Goal: Information Seeking & Learning: Learn about a topic

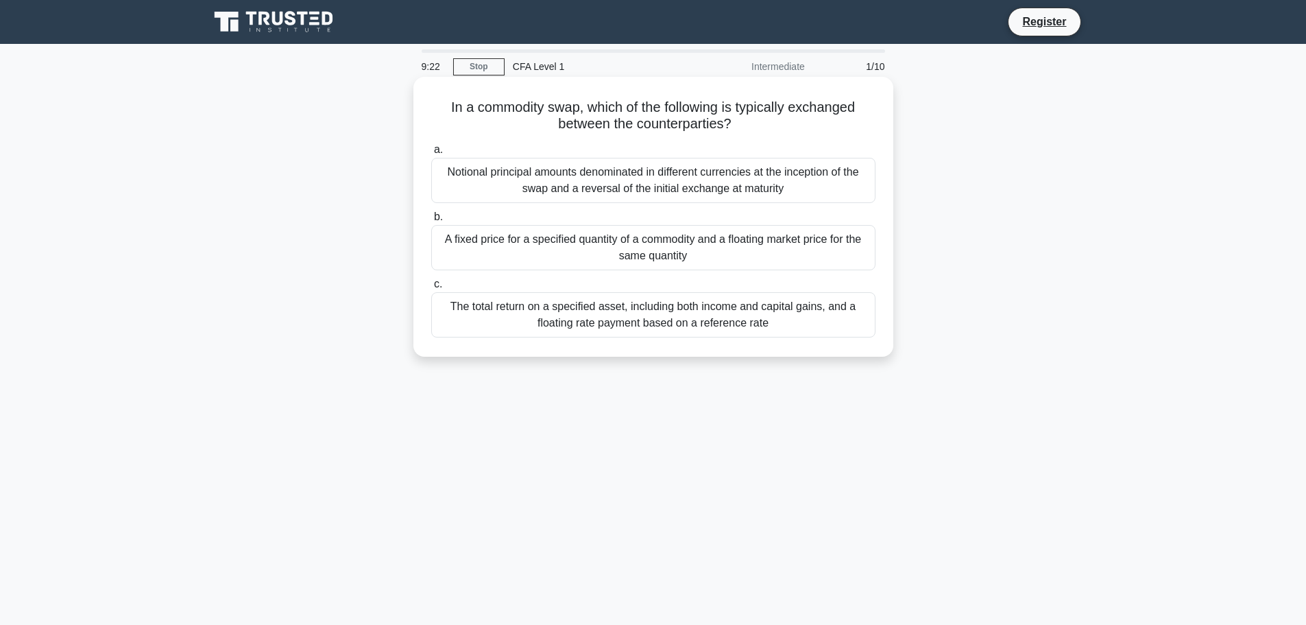
click at [627, 318] on div "The total return on a specified asset, including both income and capital gains,…" at bounding box center [653, 314] width 444 height 45
click at [431, 289] on input "c. The total return on a specified asset, including both income and capital gai…" at bounding box center [431, 284] width 0 height 9
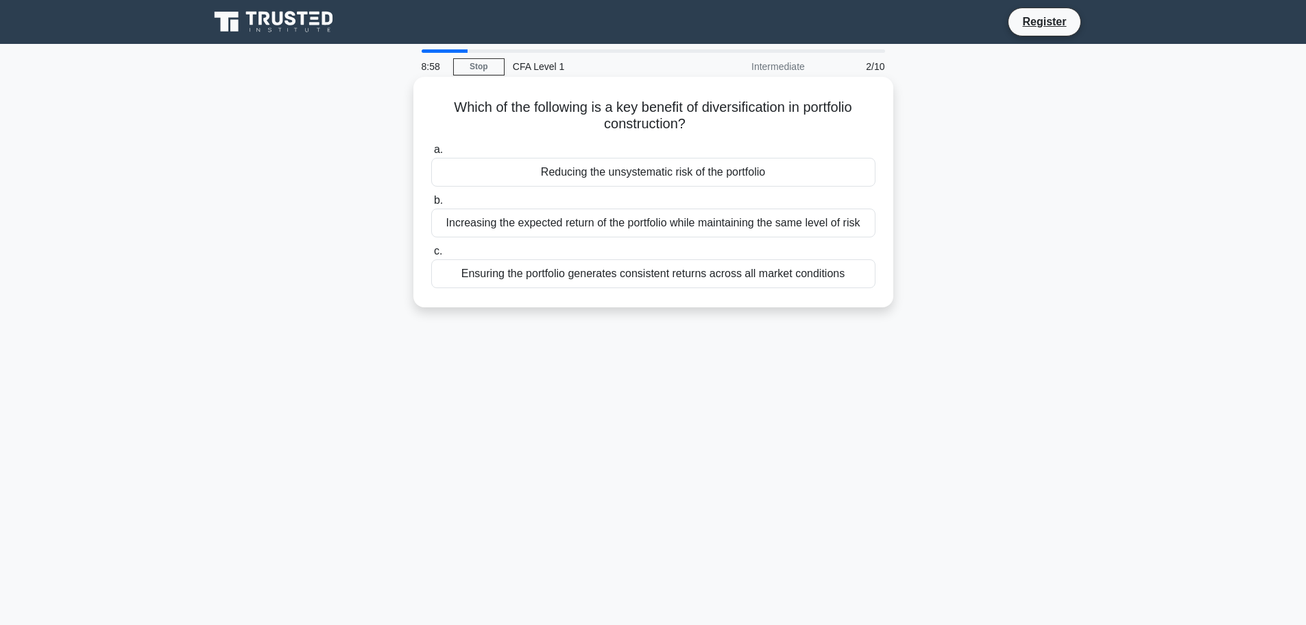
click at [657, 276] on div "Ensuring the portfolio generates consistent returns across all market conditions" at bounding box center [653, 273] width 444 height 29
click at [431, 256] on input "c. Ensuring the portfolio generates consistent returns across all market condit…" at bounding box center [431, 251] width 0 height 9
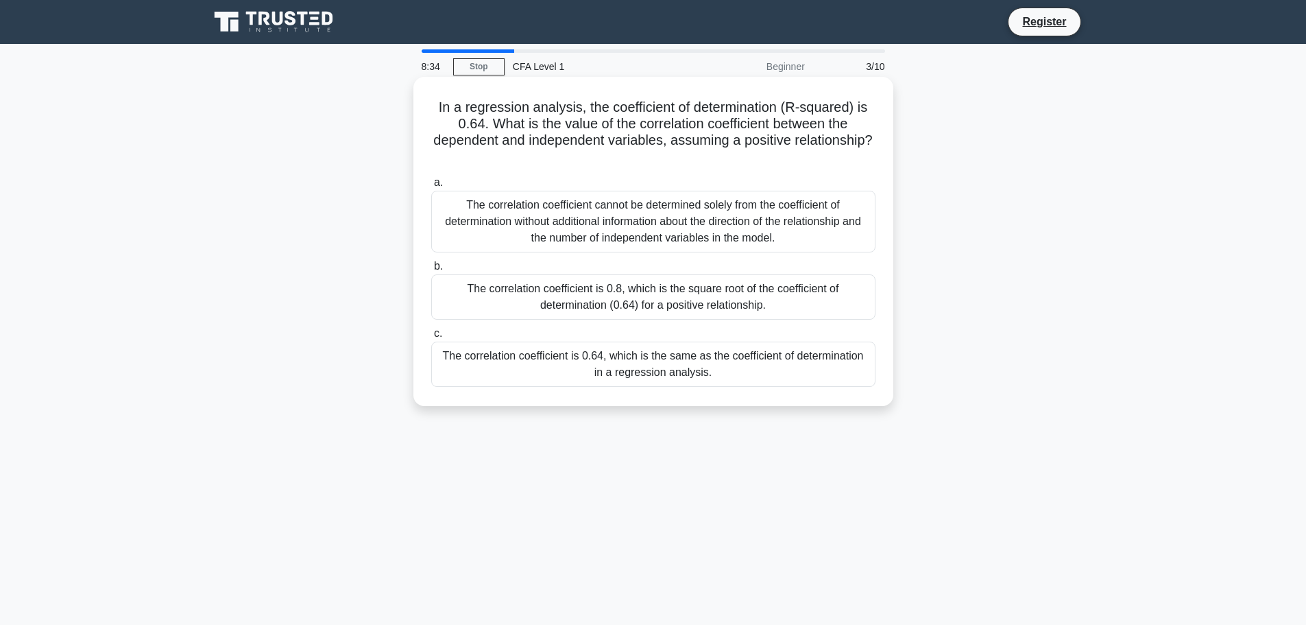
click at [651, 364] on div "The correlation coefficient is 0.64, which is the same as the coefficient of de…" at bounding box center [653, 363] width 444 height 45
click at [431, 338] on input "c. The correlation coefficient is 0.64, which is the same as the coefficient of…" at bounding box center [431, 333] width 0 height 9
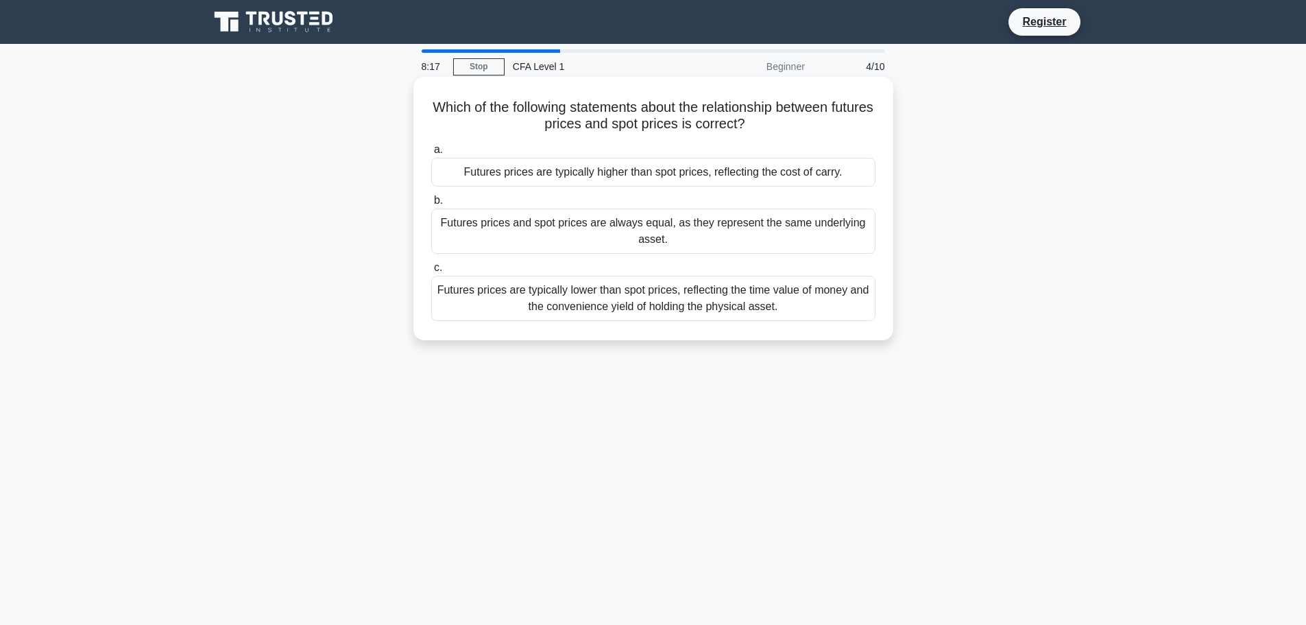
click at [673, 173] on div "Futures prices are typically higher than spot prices, reflecting the cost of ca…" at bounding box center [653, 172] width 444 height 29
click at [431, 154] on input "a. Futures prices are typically higher than spot prices, reflecting the cost of…" at bounding box center [431, 149] width 0 height 9
click at [664, 297] on div "The prices of fixed income securities generally exhibit higher volatility compa…" at bounding box center [653, 298] width 444 height 45
click at [431, 272] on input "c. The prices of fixed income securities generally exhibit higher volatility co…" at bounding box center [431, 267] width 0 height 9
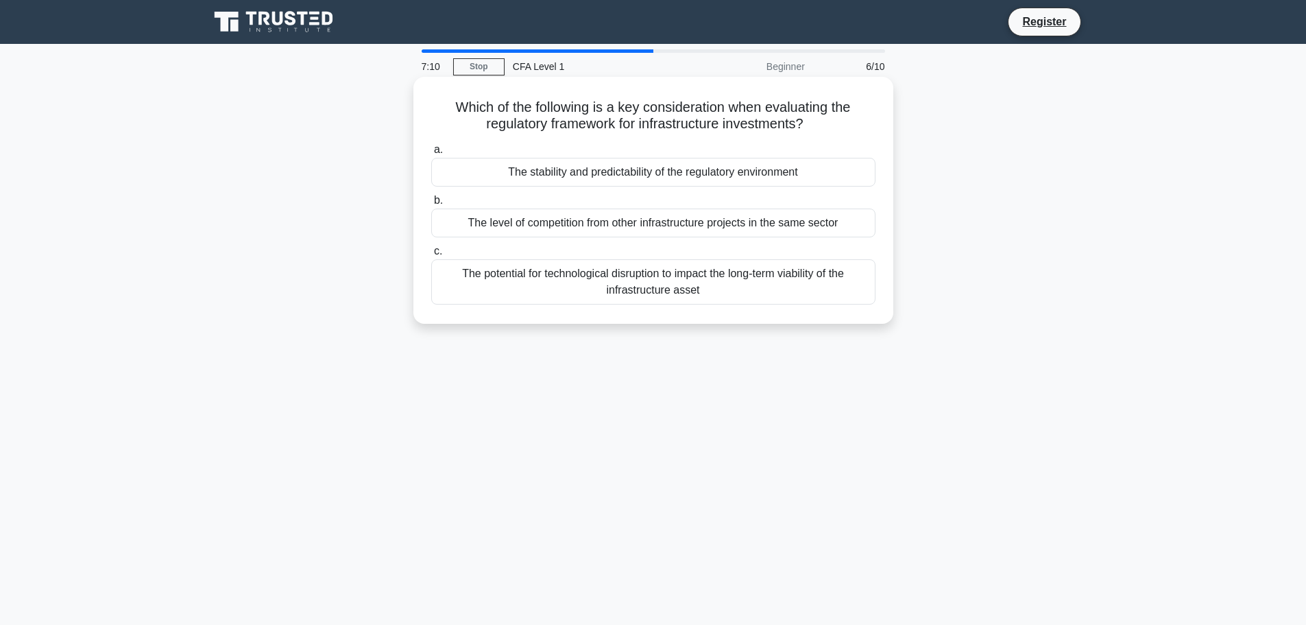
click at [618, 180] on div "The stability and predictability of the regulatory environment" at bounding box center [653, 172] width 444 height 29
click at [431, 154] on input "a. The stability and predictability of the regulatory environment" at bounding box center [431, 149] width 0 height 9
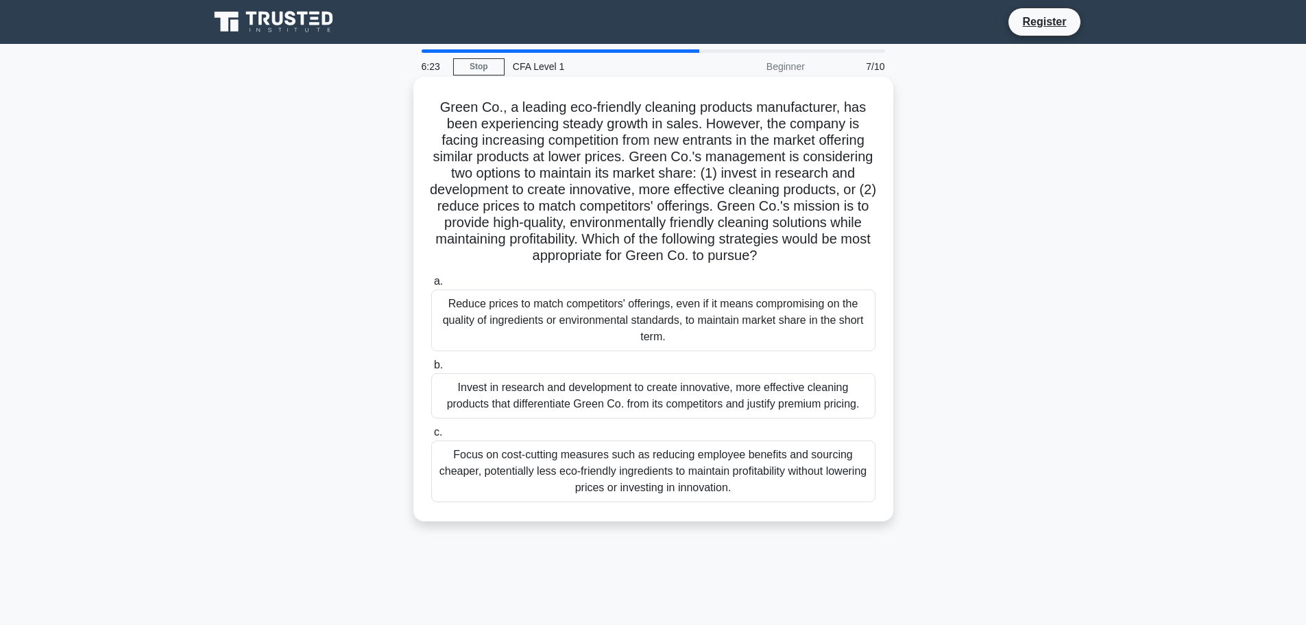
click at [636, 397] on div "Invest in research and development to create innovative, more effective cleanin…" at bounding box center [653, 395] width 444 height 45
click at [431, 370] on input "b. Invest in research and development to create innovative, more effective clea…" at bounding box center [431, 365] width 0 height 9
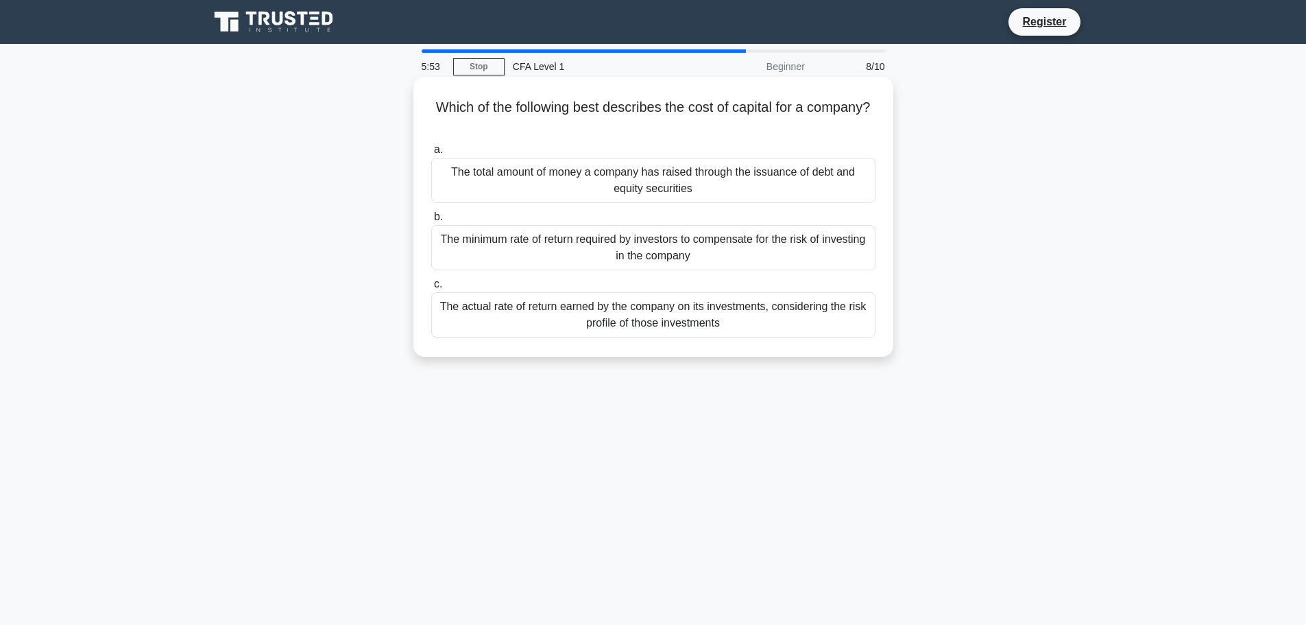
click at [697, 192] on div "The total amount of money a company has raised through the issuance of debt and…" at bounding box center [653, 180] width 444 height 45
click at [431, 154] on input "a. The total amount of money a company has raised through the issuance of debt …" at bounding box center [431, 149] width 0 height 9
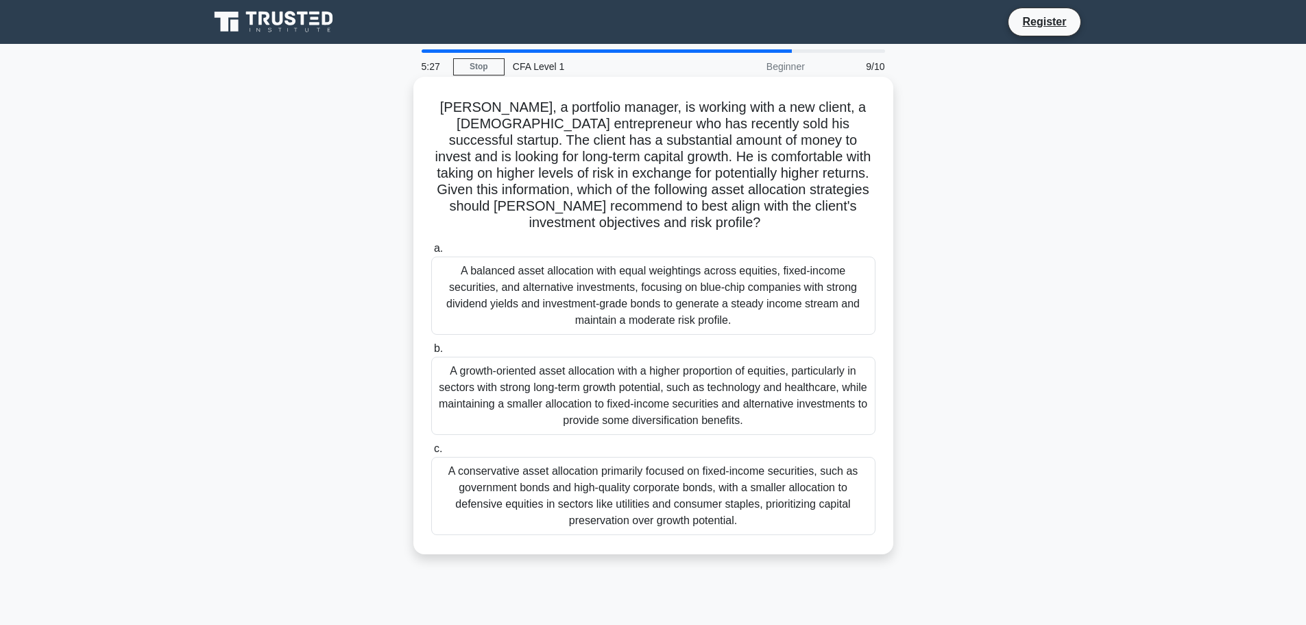
click at [657, 397] on div "A growth-oriented asset allocation with a higher proportion of equities, partic…" at bounding box center [653, 396] width 444 height 78
click at [431, 353] on input "b. A growth-oriented asset allocation with a higher proportion of equities, par…" at bounding box center [431, 348] width 0 height 9
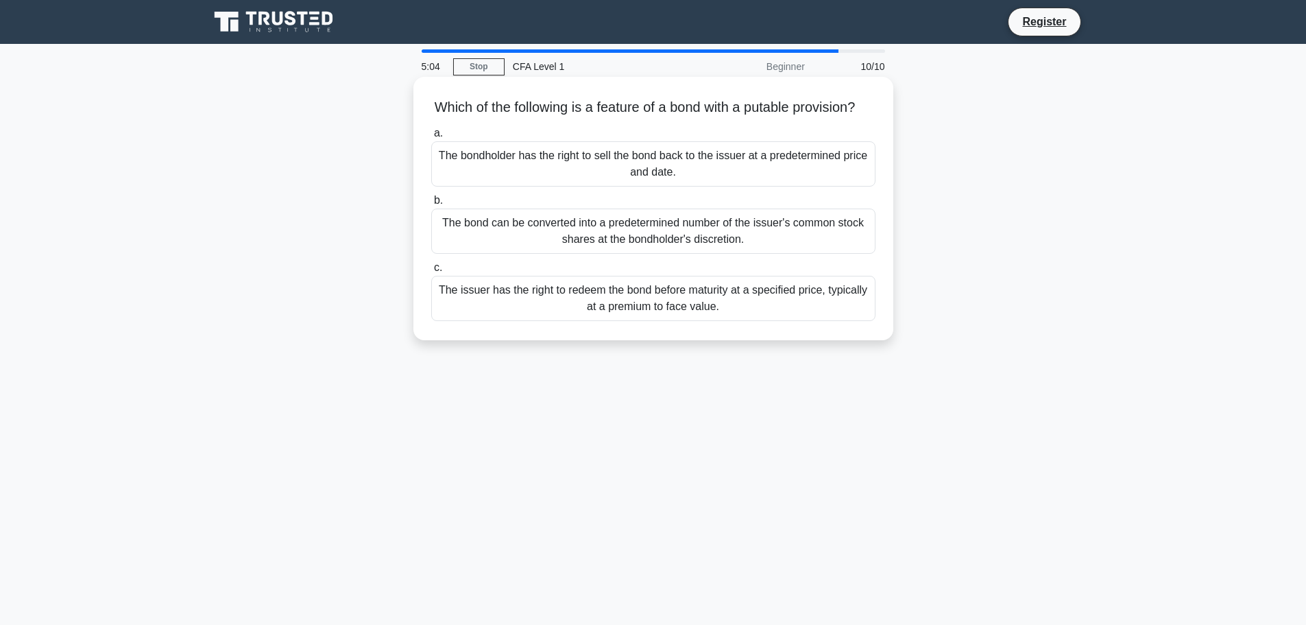
click at [739, 245] on div "The bond can be converted into a predetermined number of the issuer's common st…" at bounding box center [653, 230] width 444 height 45
click at [431, 205] on input "b. The bond can be converted into a predetermined number of the issuer's common…" at bounding box center [431, 200] width 0 height 9
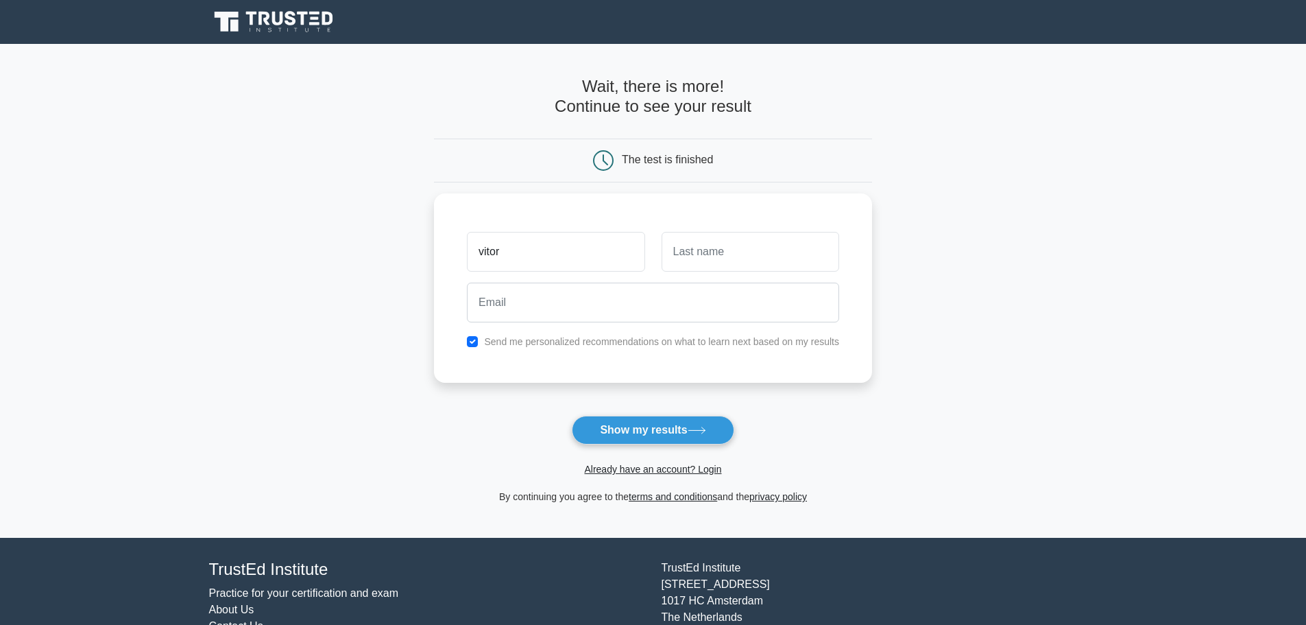
type input "vitor"
type input "Morales"
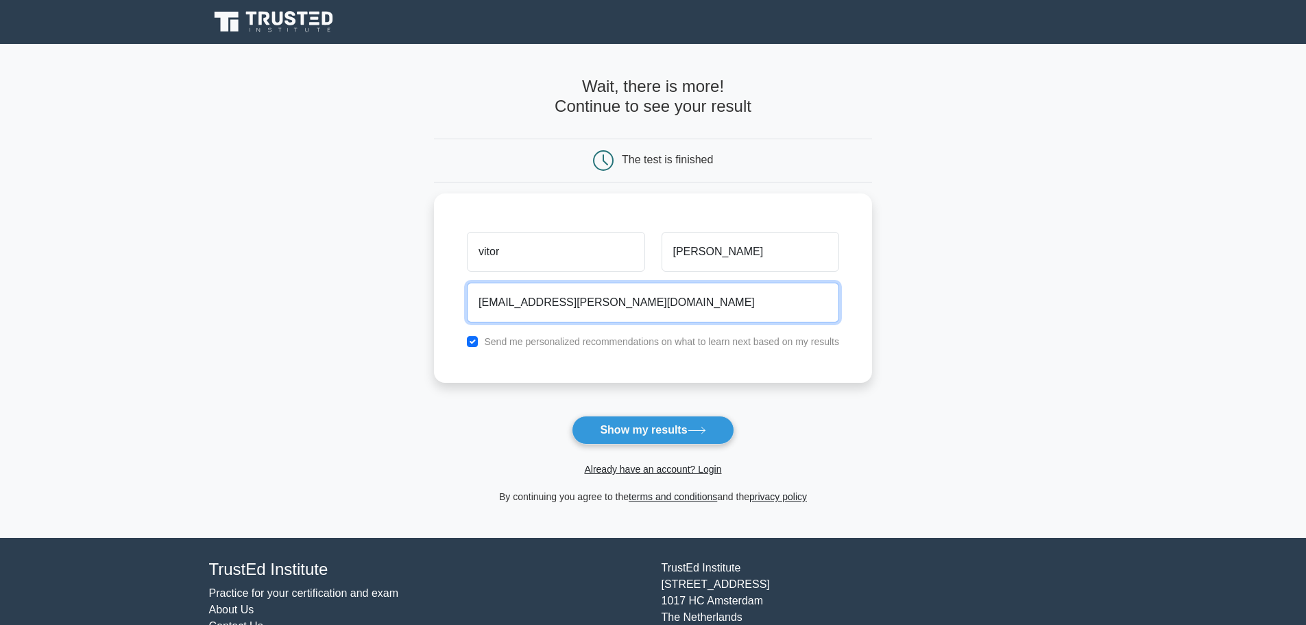
type input "vitor.morales@hotmail.com"
click at [629, 393] on form "Wait, there is more! Continue to see your result The test is finished vitor" at bounding box center [653, 291] width 438 height 428
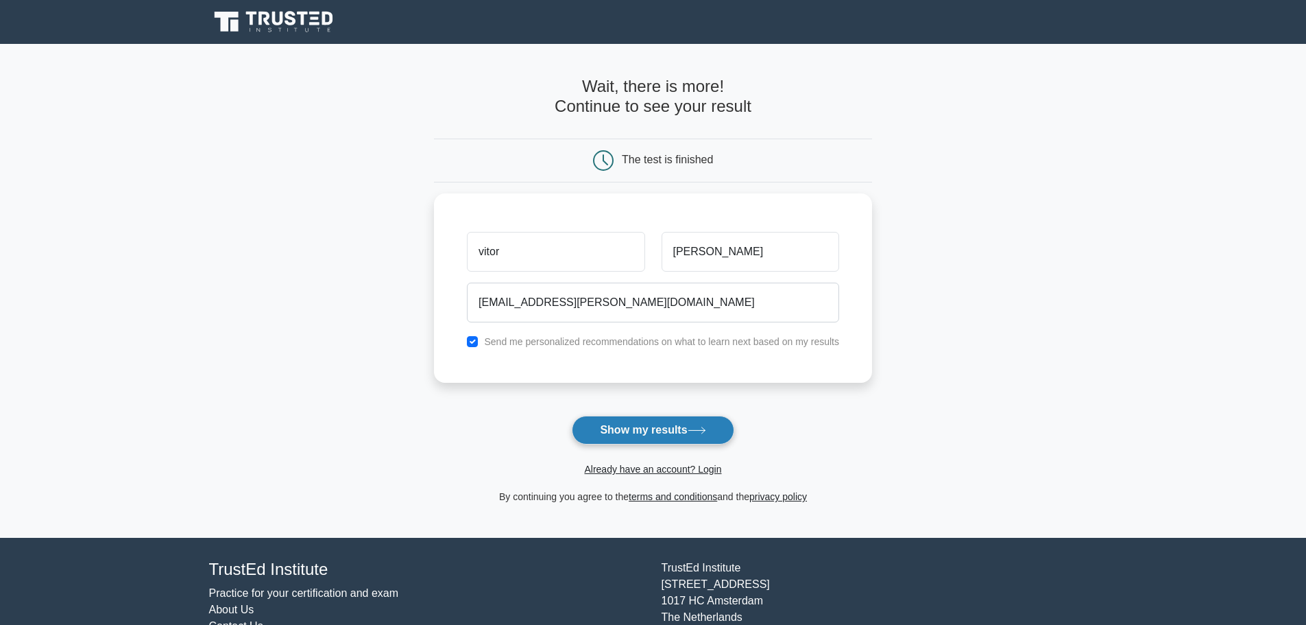
click at [606, 430] on button "Show my results" at bounding box center [653, 429] width 162 height 29
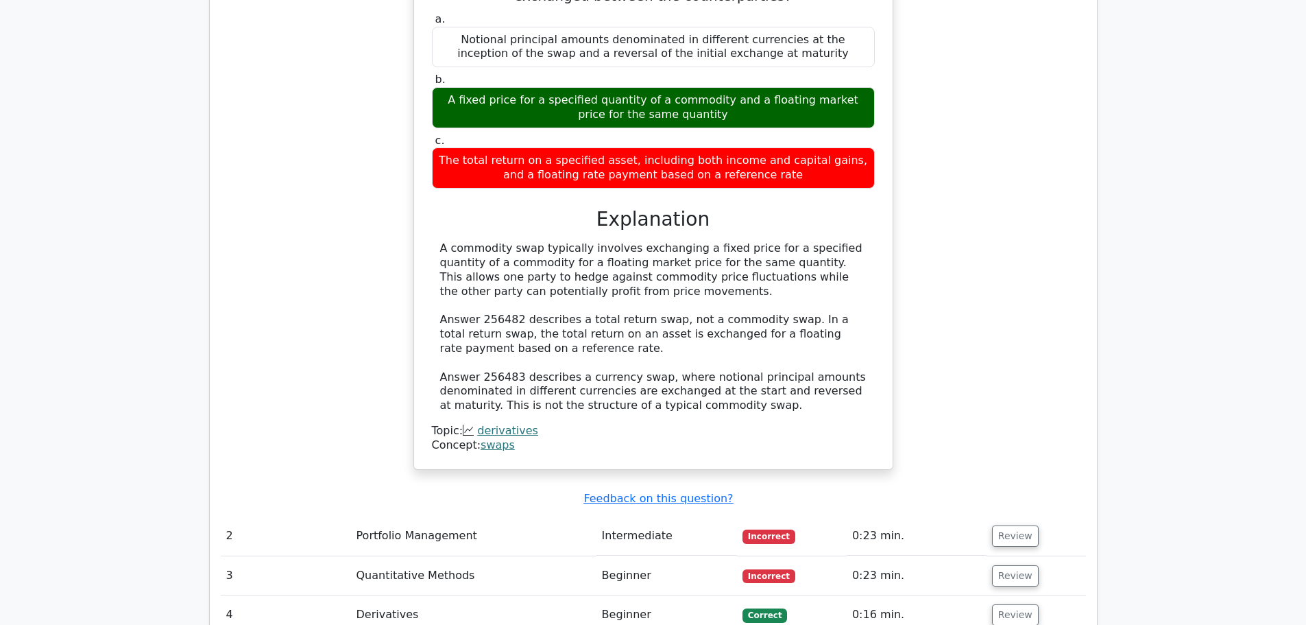
scroll to position [1190, 0]
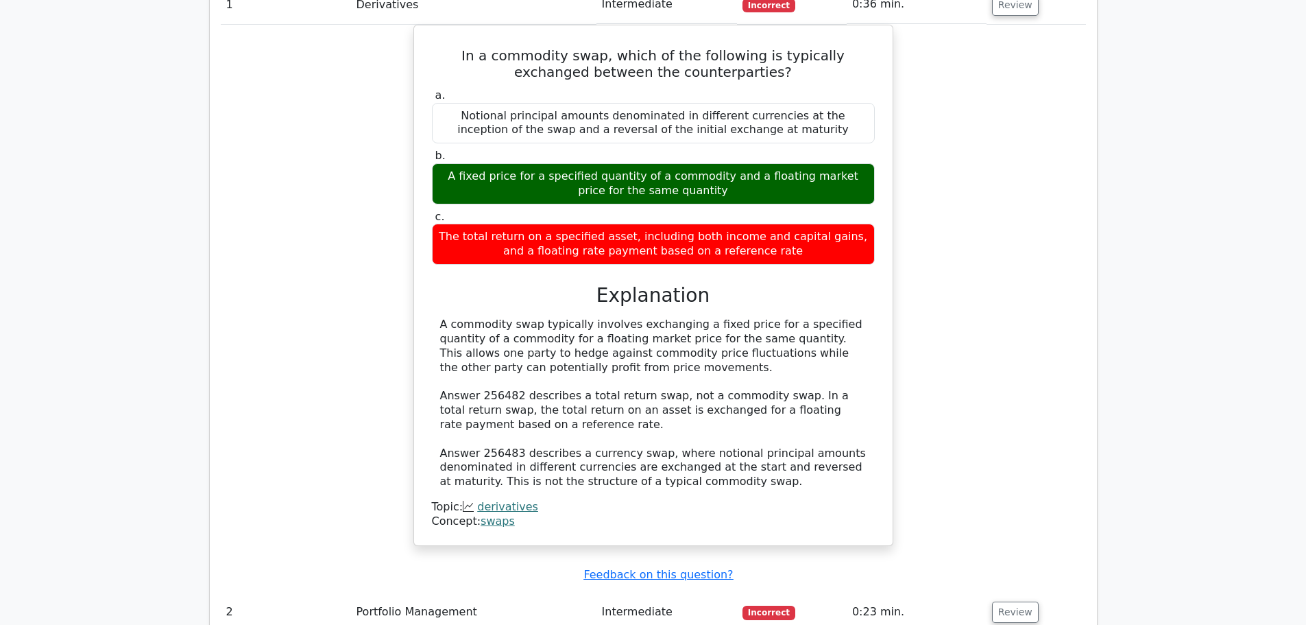
drag, startPoint x: 1304, startPoint y: 303, endPoint x: 1307, endPoint y: 268, distance: 35.1
click at [1305, 268] on html "Go Premium Vitor" at bounding box center [653, 224] width 1306 height 2828
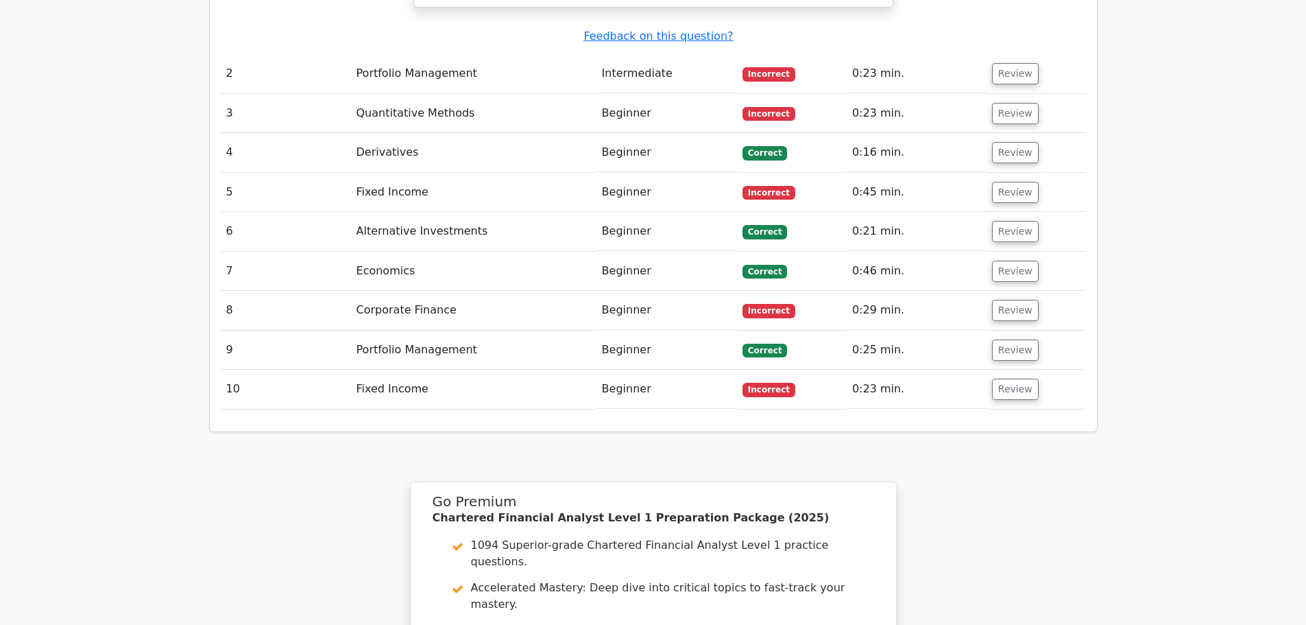
scroll to position [1740, 0]
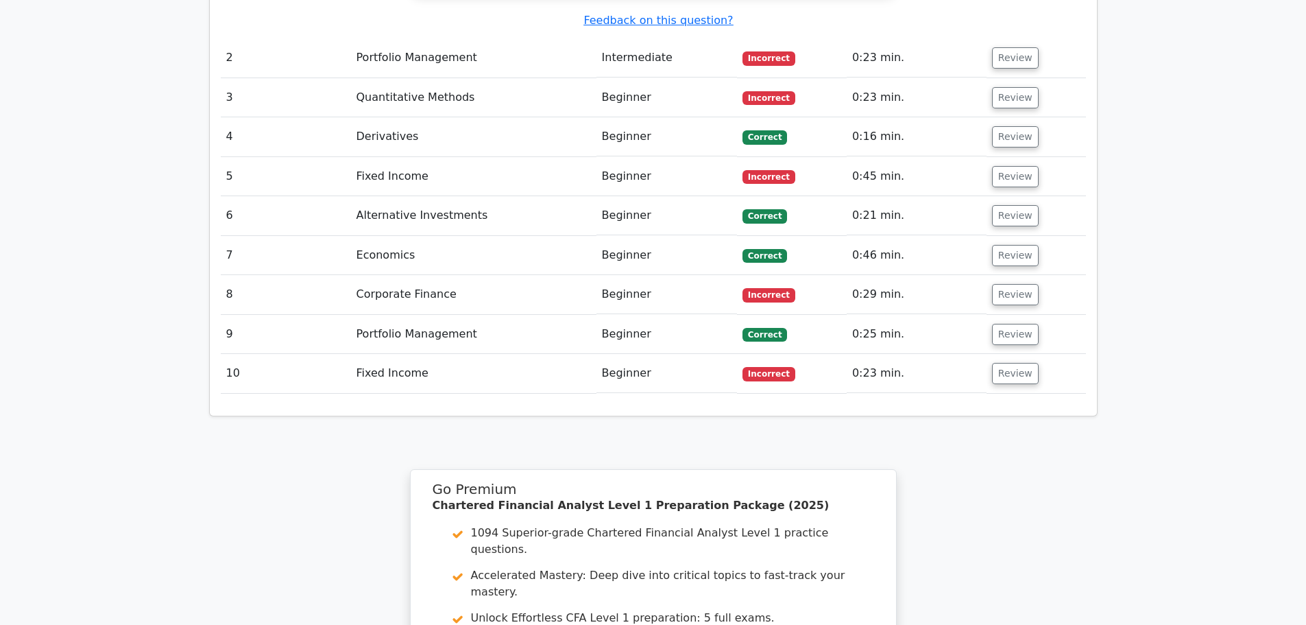
click at [481, 157] on td "Fixed Income" at bounding box center [473, 176] width 245 height 39
click at [1016, 166] on button "Review" at bounding box center [1015, 176] width 47 height 21
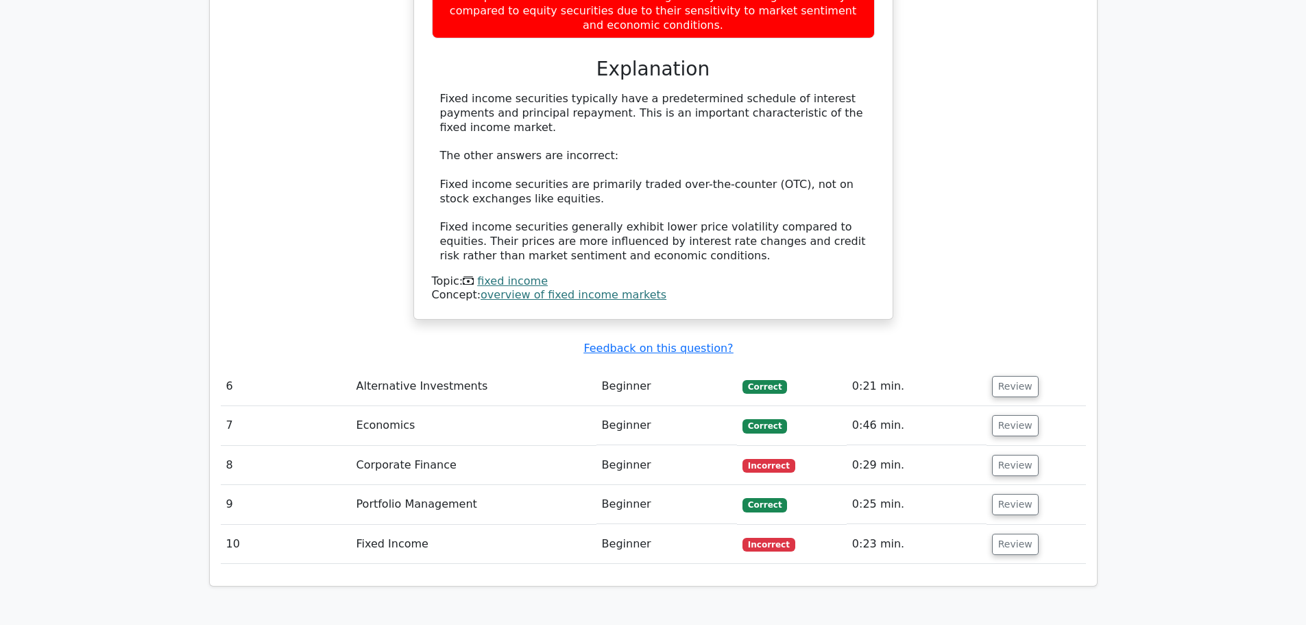
scroll to position [2148, 0]
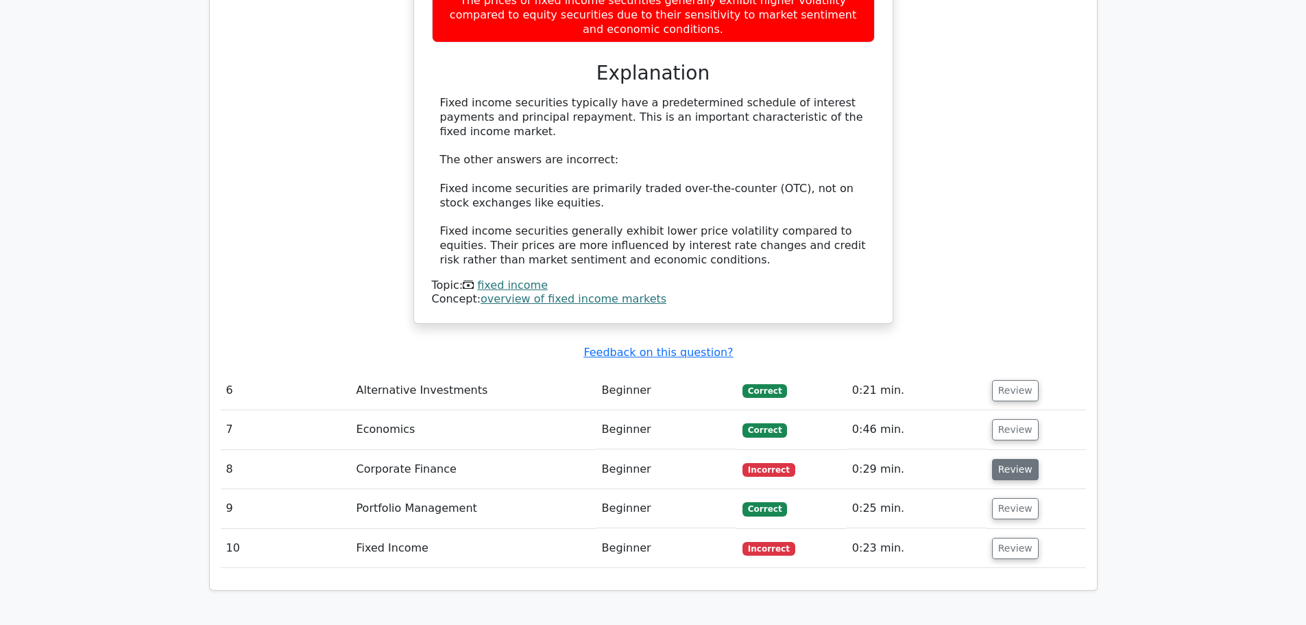
click at [1011, 459] on button "Review" at bounding box center [1015, 469] width 47 height 21
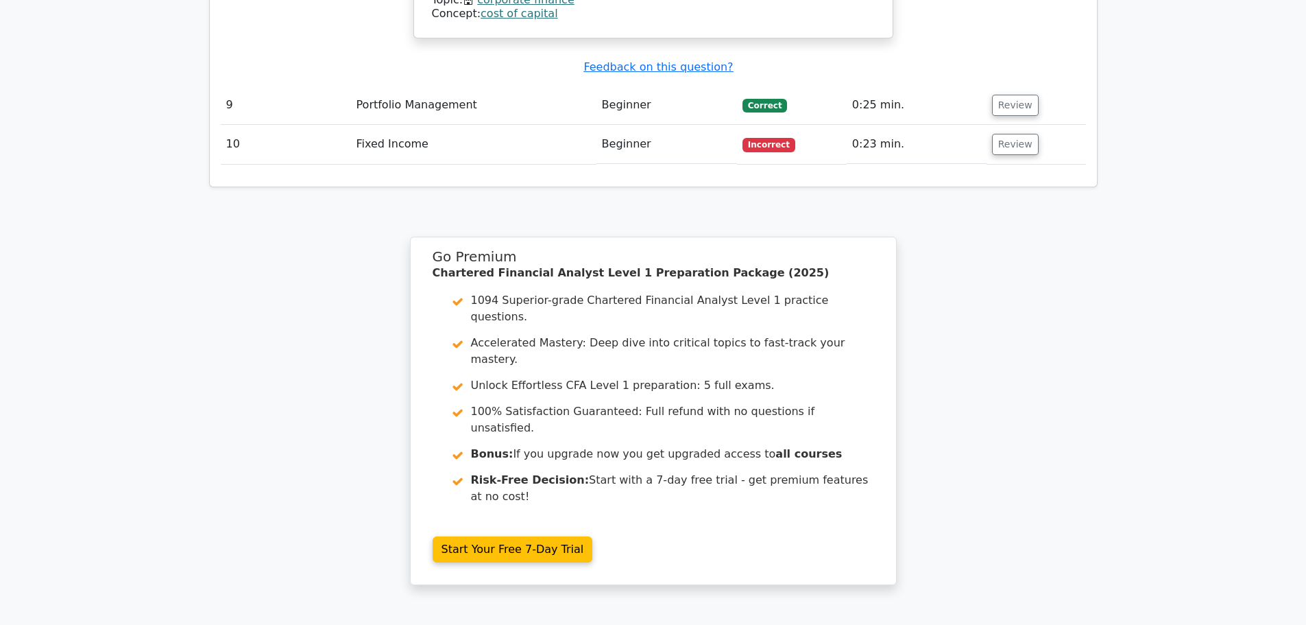
scroll to position [3204, 0]
